Goal: Check status: Check status

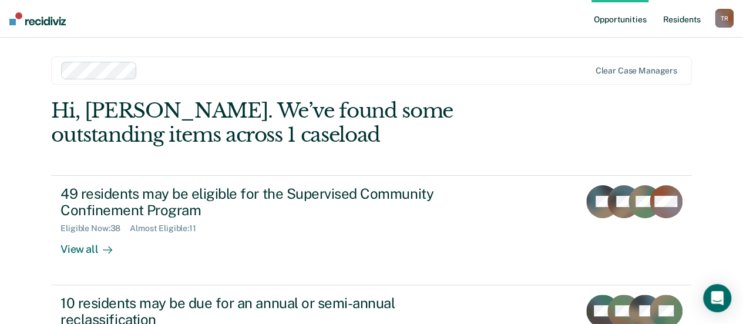
click at [684, 19] on link "Resident s" at bounding box center [682, 19] width 43 height 38
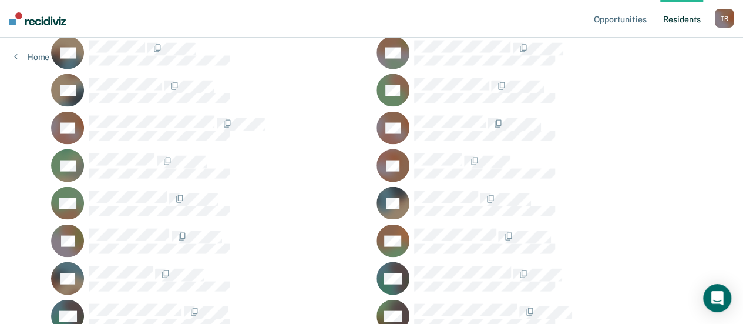
scroll to position [1247, 0]
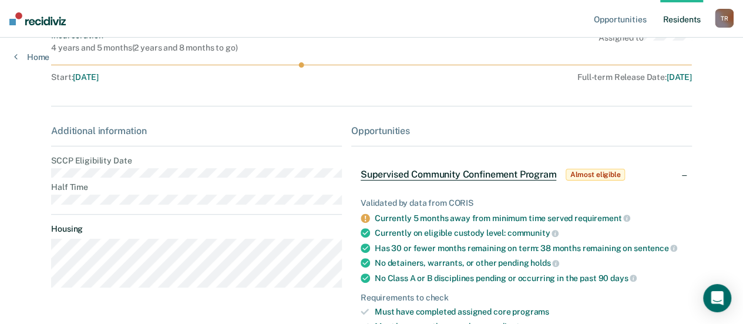
scroll to position [118, 0]
